Goal: Information Seeking & Learning: Learn about a topic

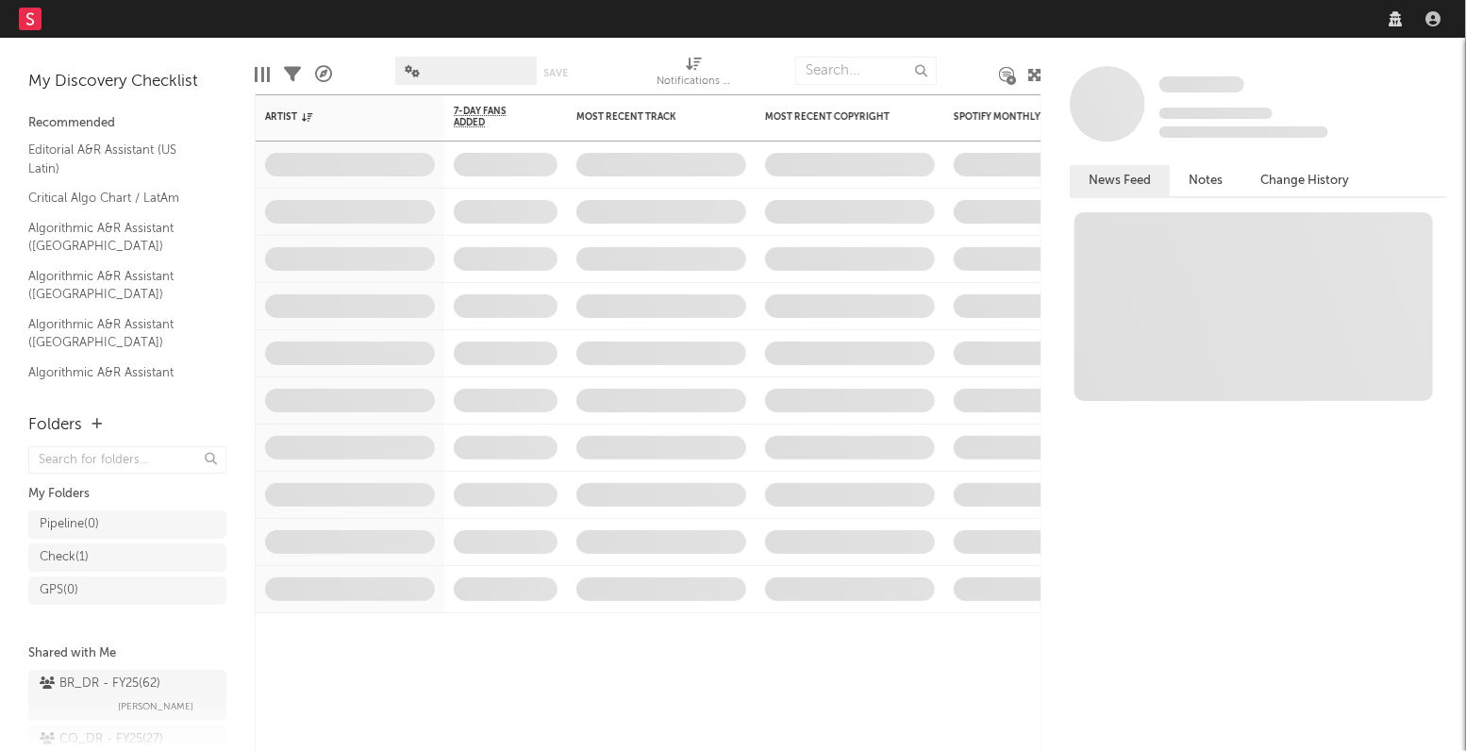
click at [1172, 25] on nav "Dashboard Discovery Assistant Charts Leads" at bounding box center [733, 19] width 1466 height 38
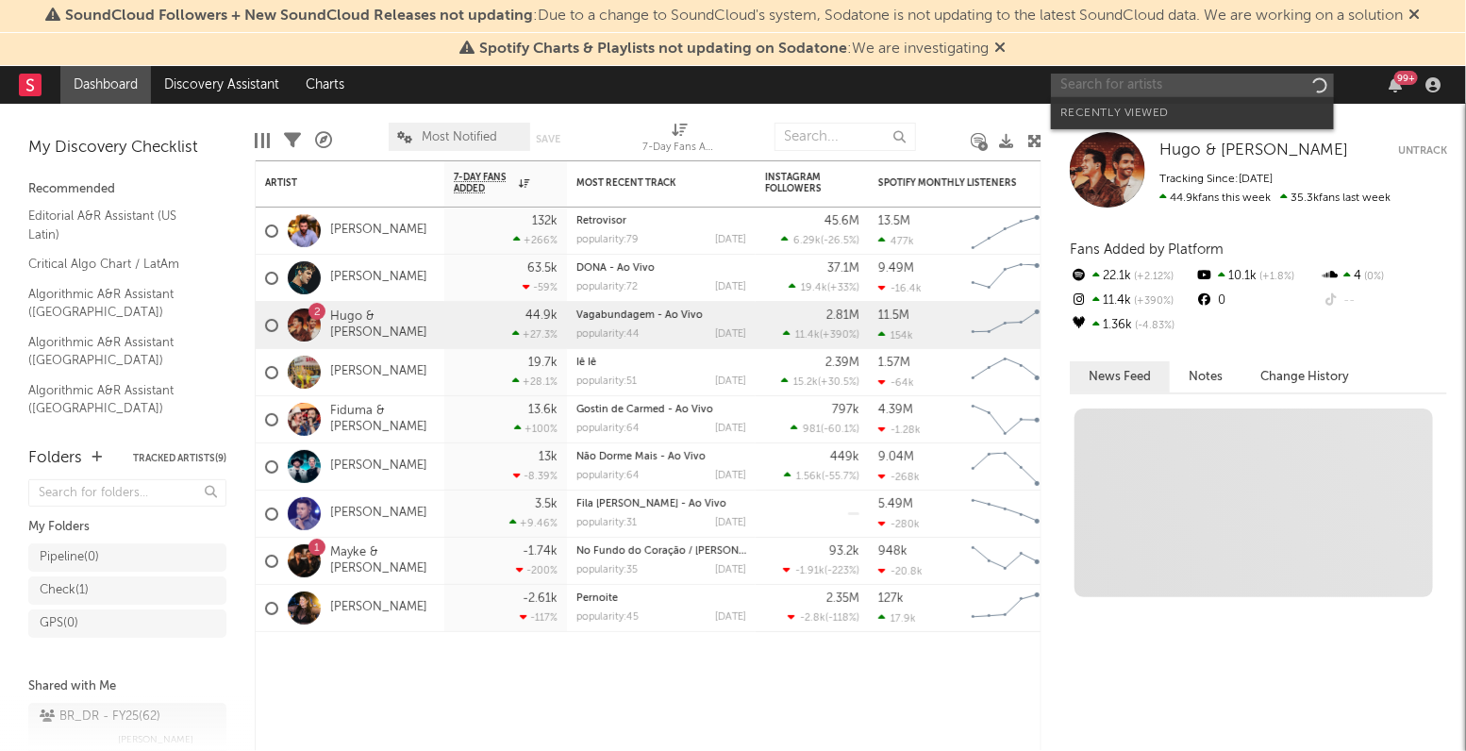
click at [1149, 88] on input "text" at bounding box center [1192, 86] width 283 height 24
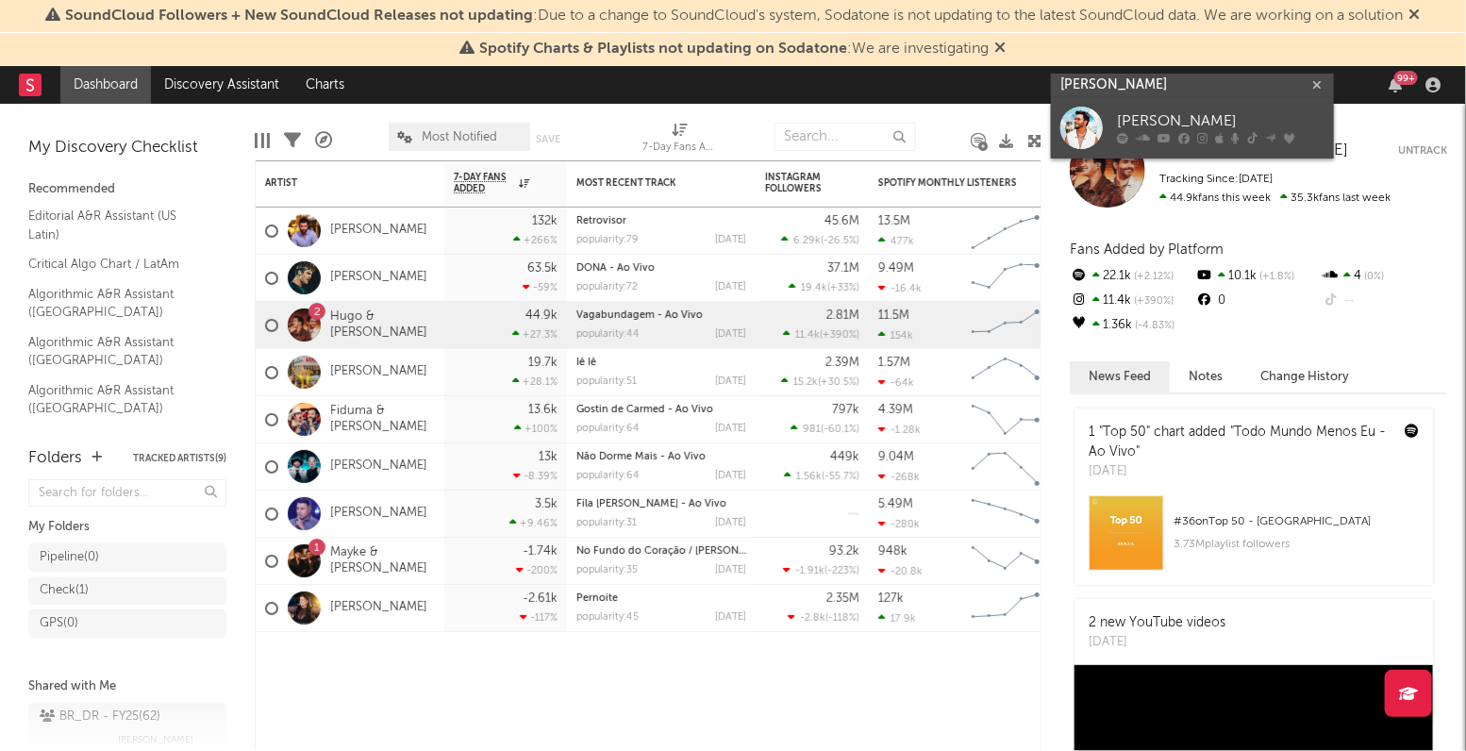
type input "[PERSON_NAME]"
click at [1154, 110] on div "[PERSON_NAME]" at bounding box center [1221, 121] width 208 height 23
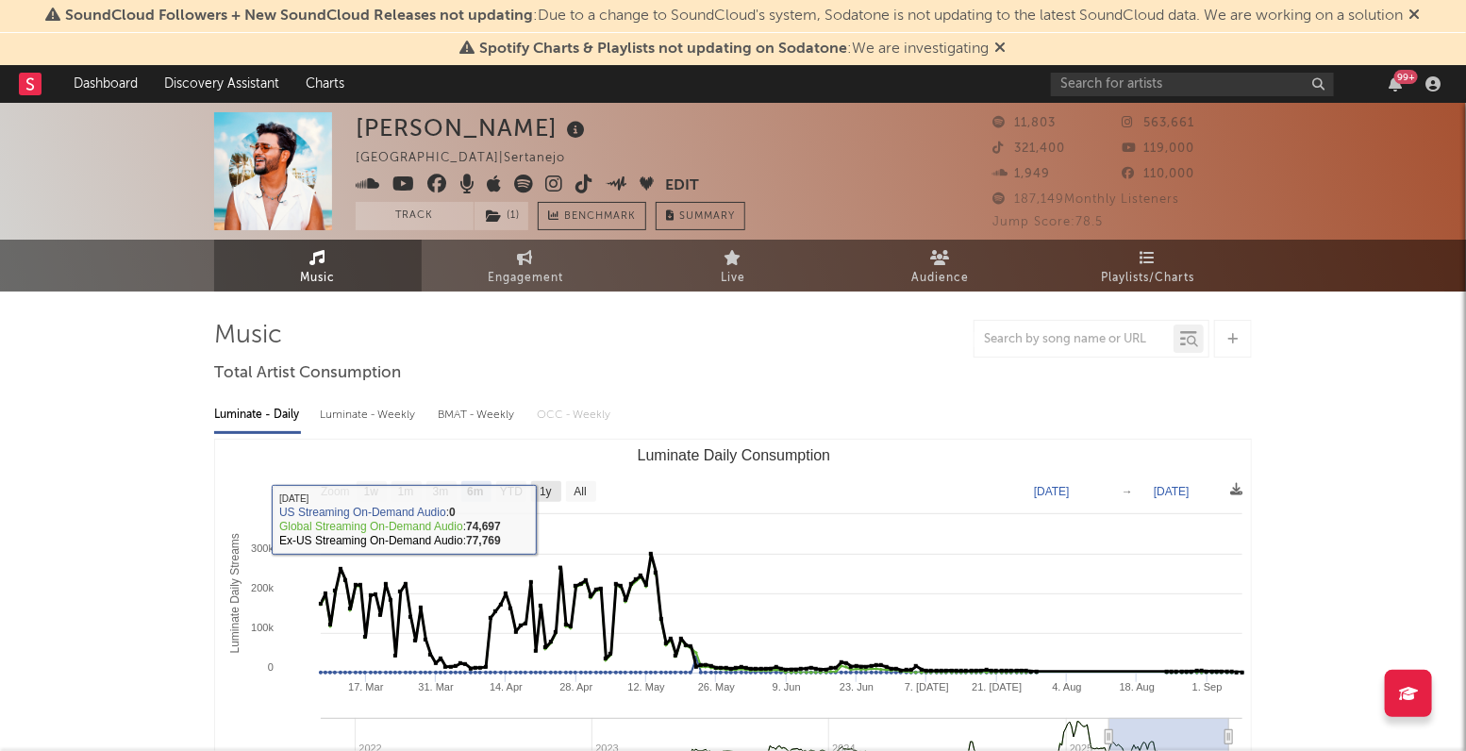
click at [543, 496] on text "1y" at bounding box center [546, 492] width 12 height 13
select select "1y"
type input "[DATE]"
